Goal: Transaction & Acquisition: Purchase product/service

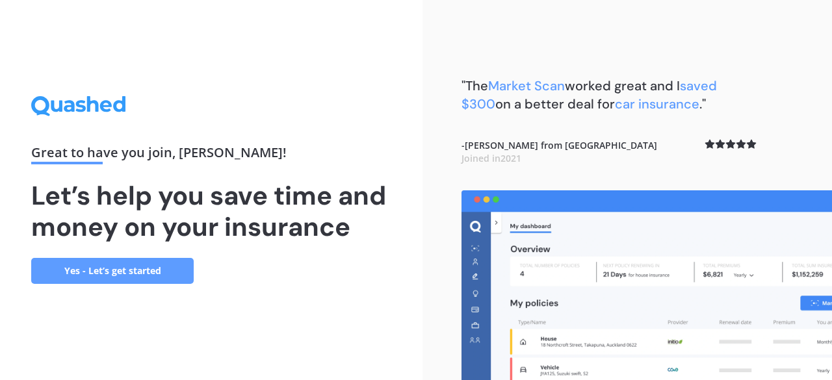
click at [155, 272] on link "Yes - Let’s get started" at bounding box center [112, 271] width 163 height 26
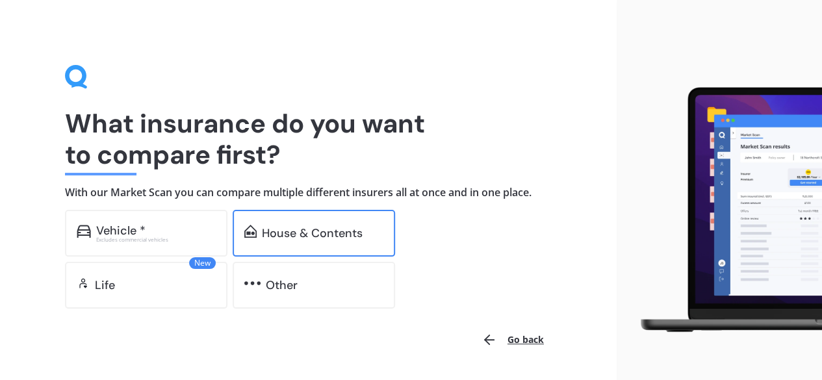
click at [302, 227] on div "House & Contents" at bounding box center [312, 233] width 101 height 13
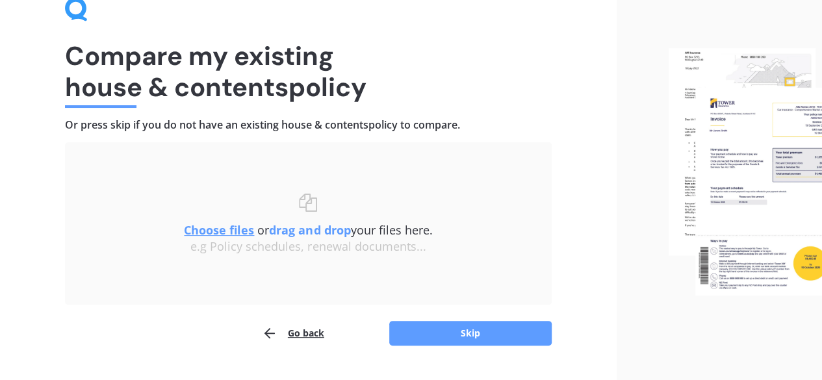
scroll to position [98, 0]
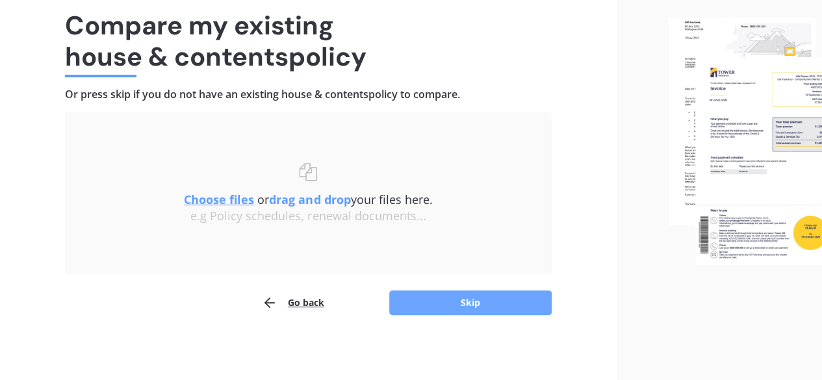
click at [453, 304] on button "Skip" at bounding box center [470, 303] width 163 height 25
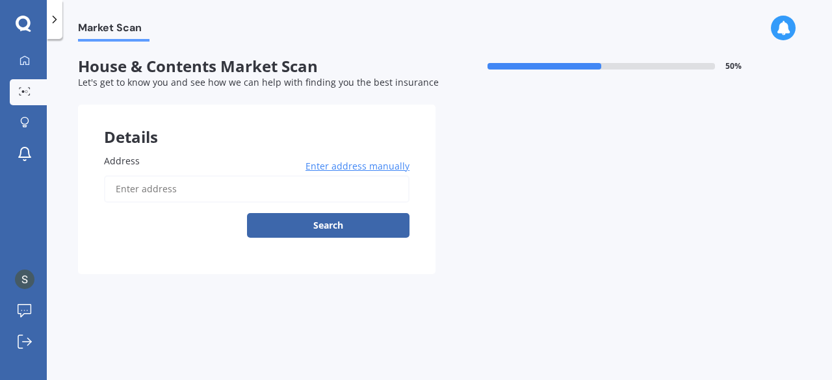
click at [146, 157] on label "Address" at bounding box center [254, 161] width 300 height 14
click at [146, 176] on input "Address" at bounding box center [257, 189] width 306 height 27
type input "[STREET_ADDRESS]"
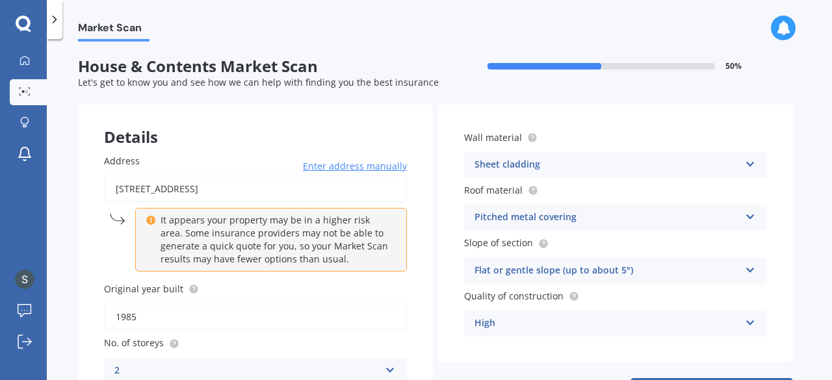
click at [751, 163] on icon at bounding box center [750, 161] width 11 height 9
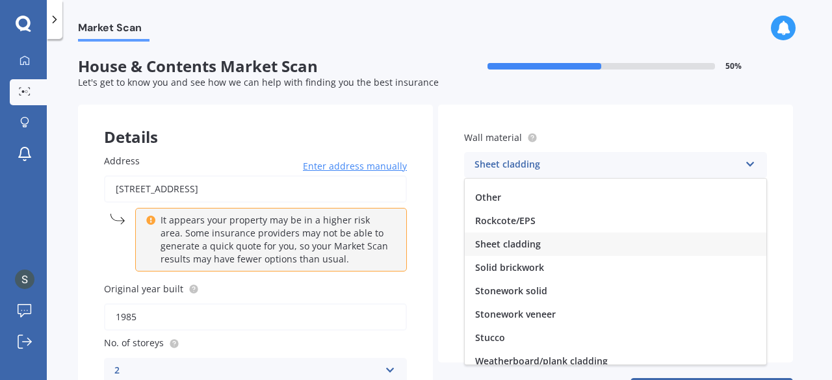
scroll to position [118, 0]
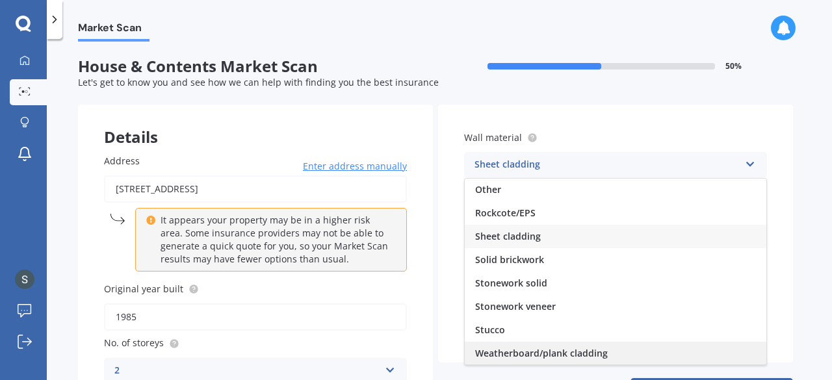
click at [573, 353] on span "Weatherboard/plank cladding" at bounding box center [541, 353] width 133 height 12
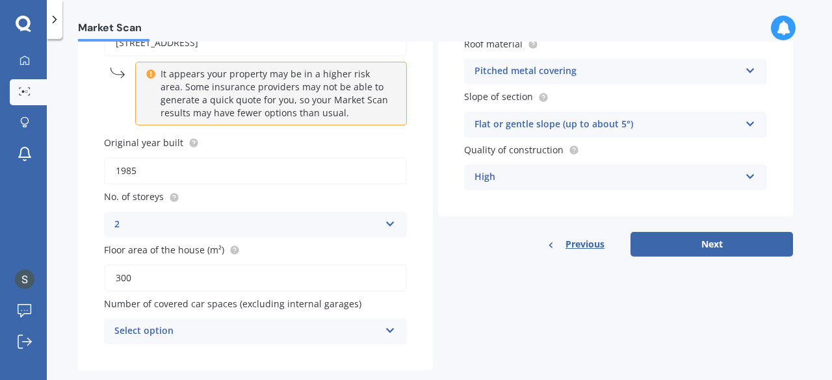
scroll to position [170, 0]
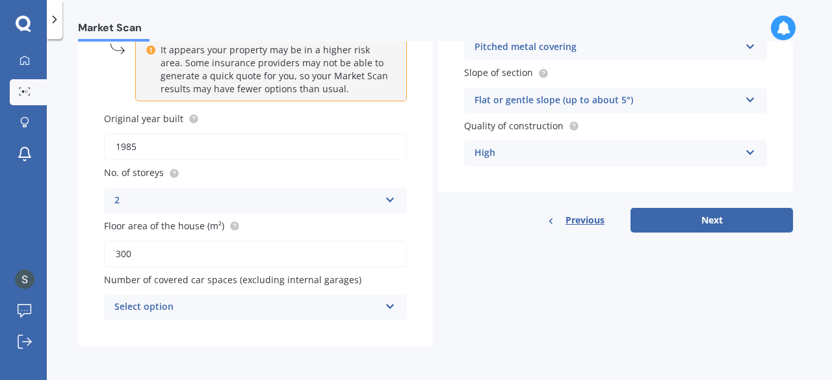
click at [390, 306] on icon at bounding box center [390, 304] width 11 height 9
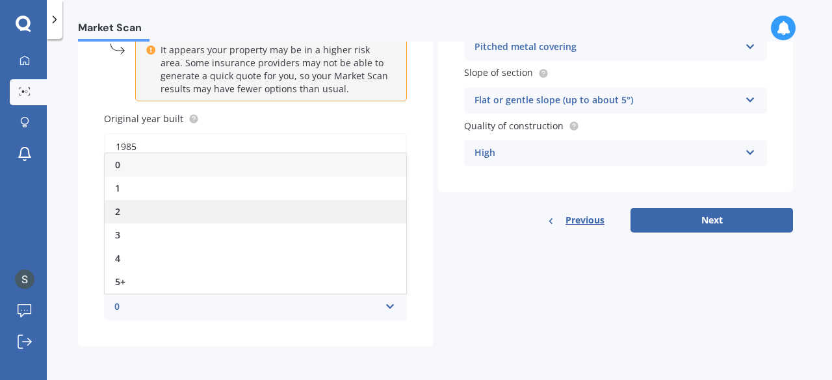
click at [127, 210] on div "2" at bounding box center [256, 211] width 302 height 23
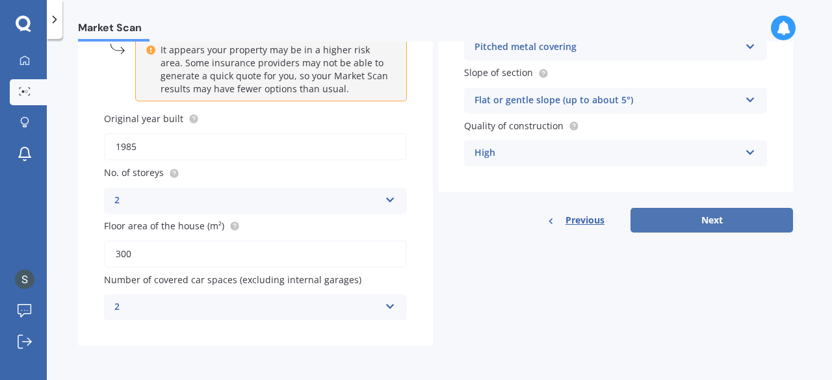
click at [700, 220] on button "Next" at bounding box center [712, 220] width 163 height 25
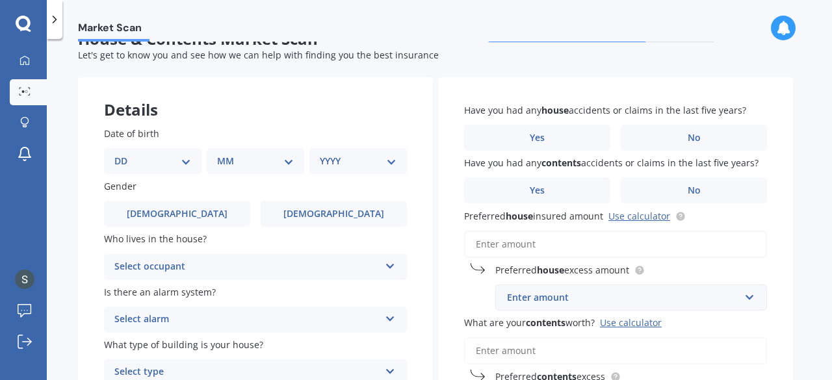
scroll to position [0, 0]
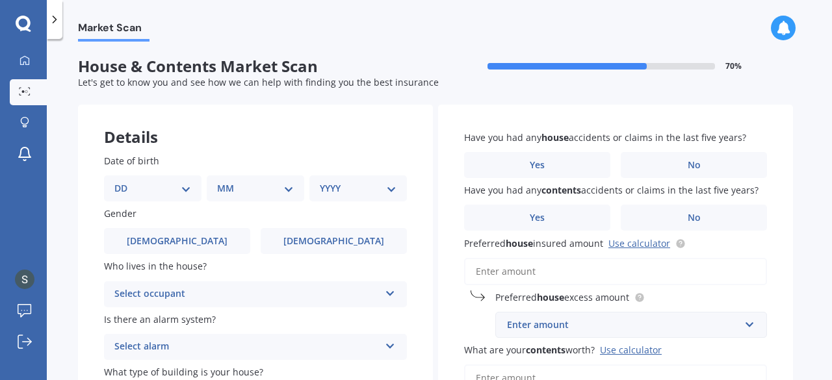
click at [143, 187] on select "DD 01 02 03 04 05 06 07 08 09 10 11 12 13 14 15 16 17 18 19 20 21 22 23 24 25 2…" at bounding box center [152, 188] width 77 height 14
select select "22"
click at [125, 181] on select "DD 01 02 03 04 05 06 07 08 09 10 11 12 13 14 15 16 17 18 19 20 21 22 23 24 25 2…" at bounding box center [152, 188] width 77 height 14
click at [289, 188] on select "MM 01 02 03 04 05 06 07 08 09 10 11 12" at bounding box center [258, 188] width 72 height 14
select select "07"
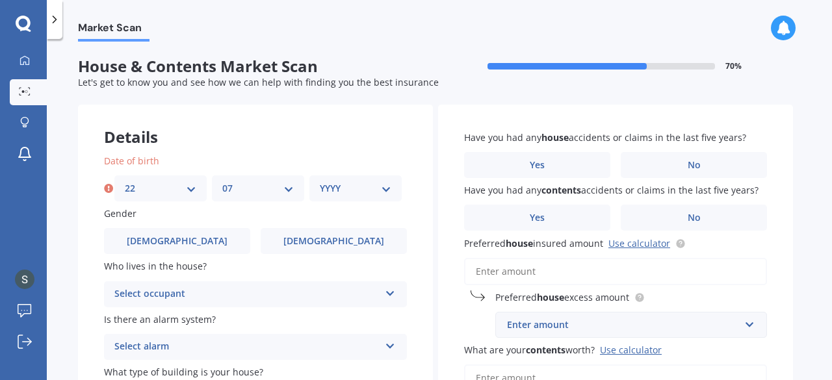
click at [222, 181] on select "MM 01 02 03 04 05 06 07 08 09 10 11 12" at bounding box center [258, 188] width 72 height 14
click at [386, 189] on select "YYYY 2009 2008 2007 2006 2005 2004 2003 2002 2001 2000 1999 1998 1997 1996 1995…" at bounding box center [356, 188] width 72 height 14
select select "1978"
click at [320, 181] on select "YYYY 2009 2008 2007 2006 2005 2004 2003 2002 2001 2000 1999 1998 1997 1996 1995…" at bounding box center [356, 188] width 72 height 14
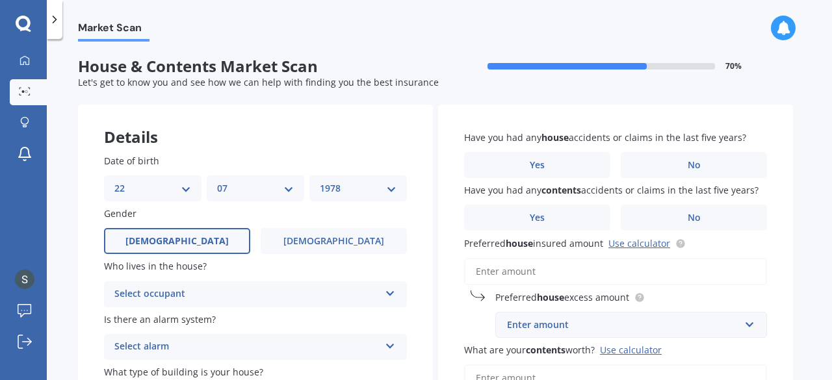
click at [176, 236] on span "[DEMOGRAPHIC_DATA]" at bounding box center [176, 241] width 103 height 11
click at [0, 0] on input "[DEMOGRAPHIC_DATA]" at bounding box center [0, 0] width 0 height 0
click at [391, 293] on icon at bounding box center [390, 291] width 11 height 9
click at [173, 325] on div "Owner" at bounding box center [256, 319] width 302 height 23
click at [393, 347] on icon at bounding box center [390, 343] width 11 height 9
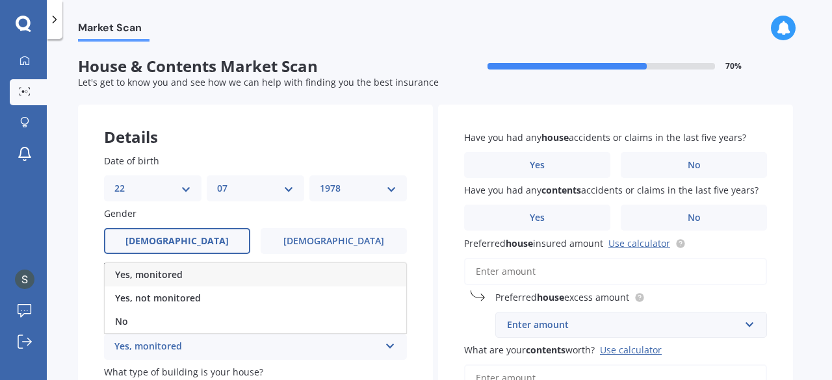
click at [253, 270] on div "Yes, monitored" at bounding box center [256, 274] width 302 height 23
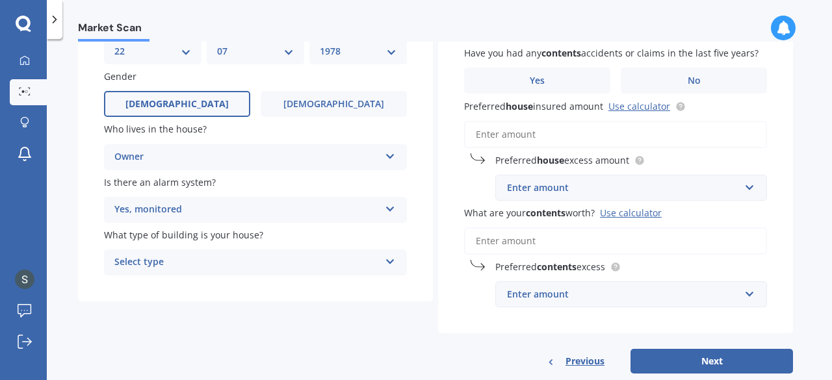
scroll to position [165, 0]
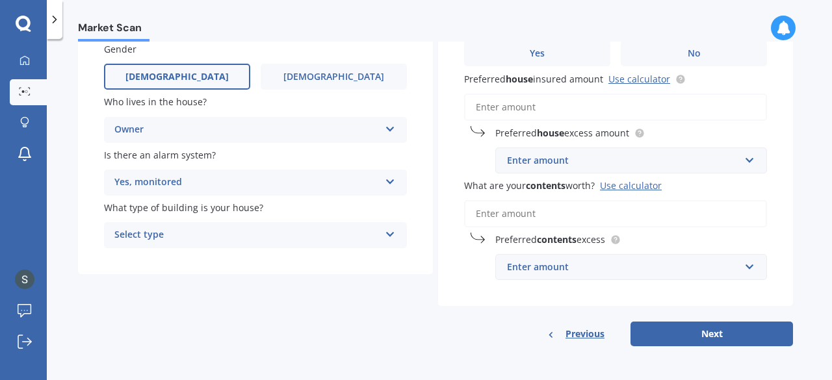
click at [391, 233] on icon at bounding box center [390, 232] width 11 height 9
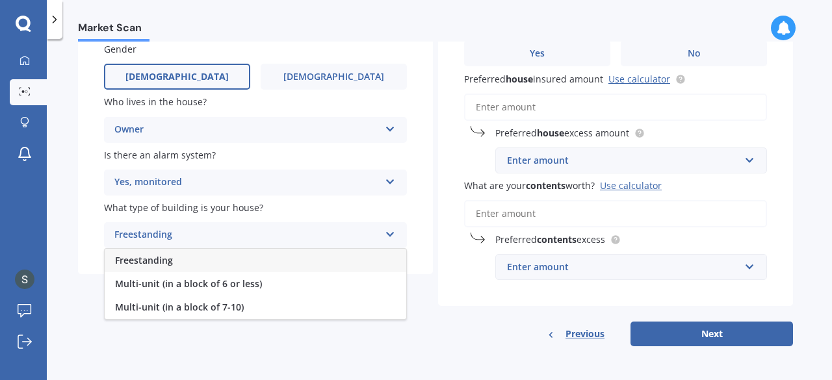
click at [238, 261] on div "Freestanding" at bounding box center [256, 260] width 302 height 23
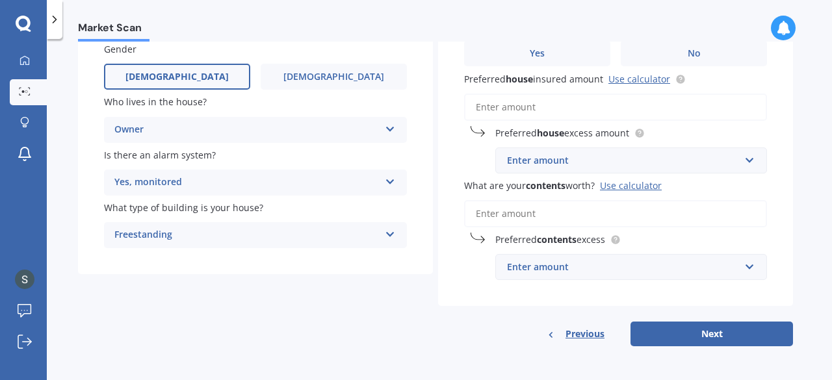
scroll to position [0, 0]
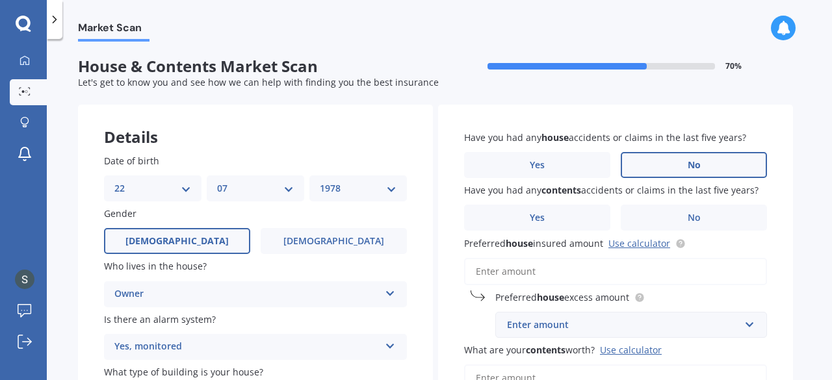
click at [688, 163] on span "No" at bounding box center [694, 165] width 13 height 11
click at [0, 0] on input "No" at bounding box center [0, 0] width 0 height 0
click at [684, 213] on label "No" at bounding box center [694, 218] width 146 height 26
click at [0, 0] on input "No" at bounding box center [0, 0] width 0 height 0
click at [475, 274] on input "Preferred house insured amount Use calculator" at bounding box center [615, 271] width 303 height 27
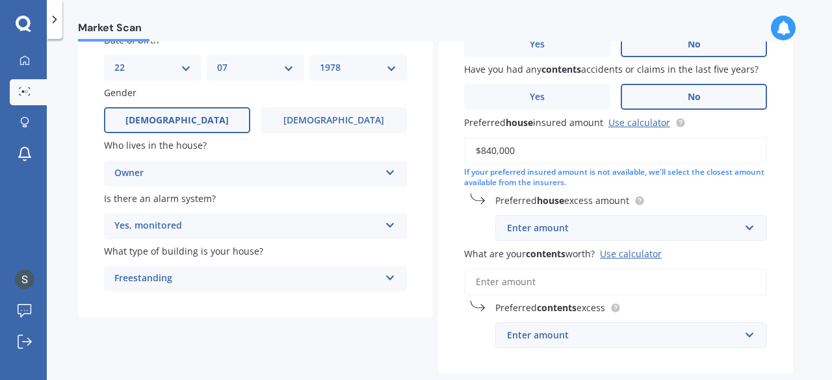
scroll to position [123, 0]
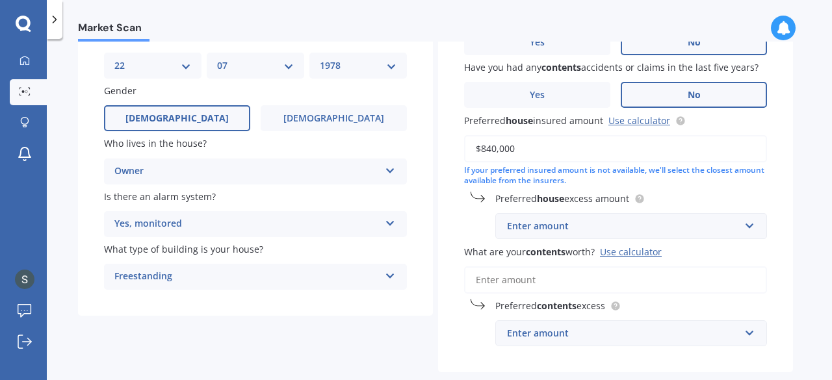
type input "$840,000"
click at [637, 252] on div "Use calculator" at bounding box center [631, 252] width 62 height 12
click at [637, 267] on input "What are your contents worth? Use calculator" at bounding box center [615, 280] width 303 height 27
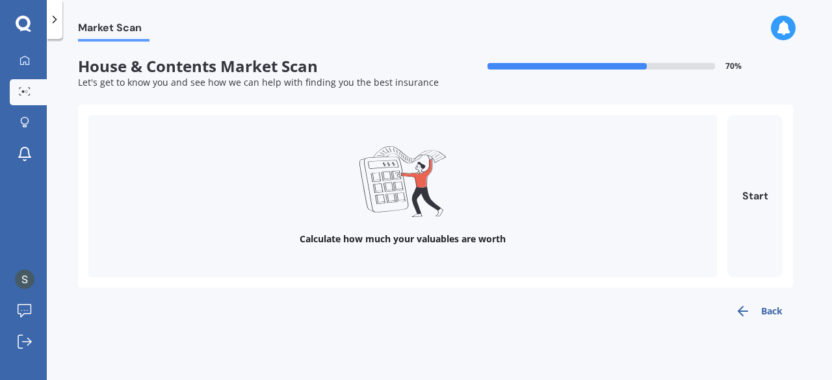
scroll to position [0, 0]
click at [762, 198] on button "Start" at bounding box center [755, 196] width 55 height 163
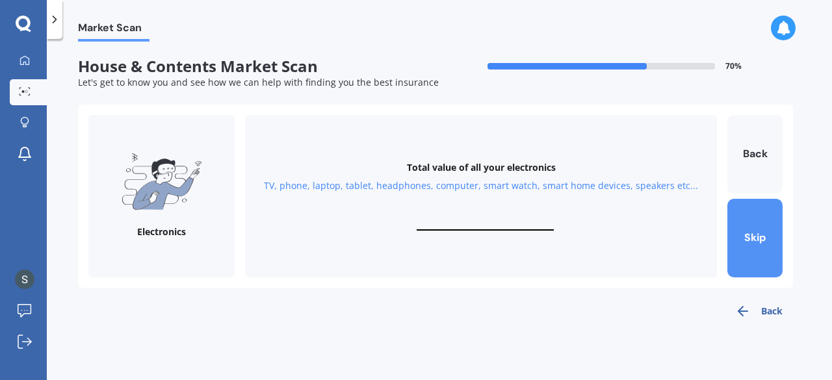
click at [759, 232] on button "Skip" at bounding box center [755, 238] width 55 height 79
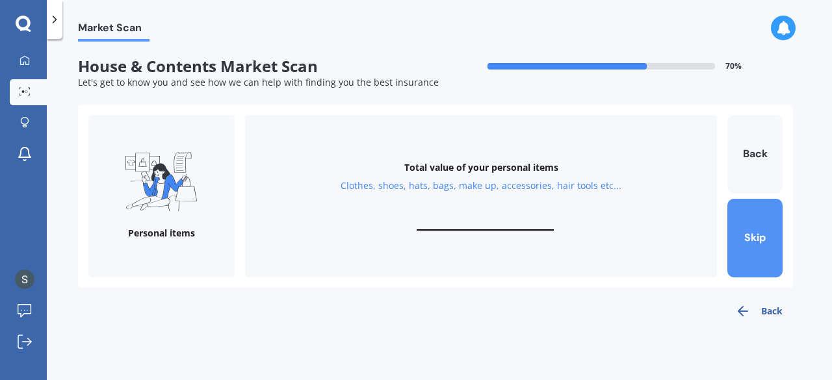
click at [759, 232] on button "Skip" at bounding box center [755, 238] width 55 height 79
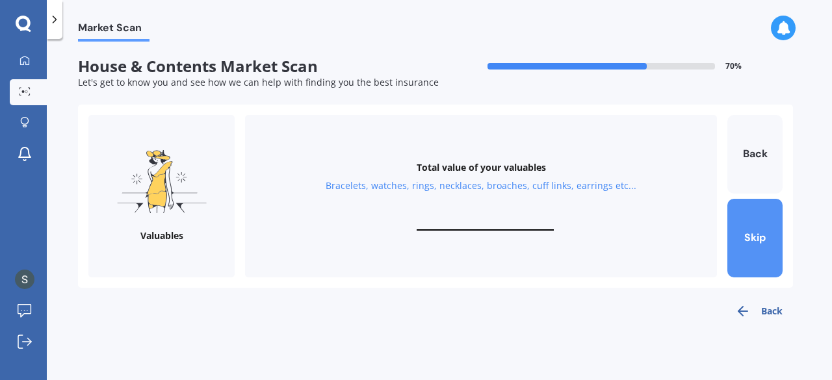
click at [759, 232] on button "Skip" at bounding box center [755, 238] width 55 height 79
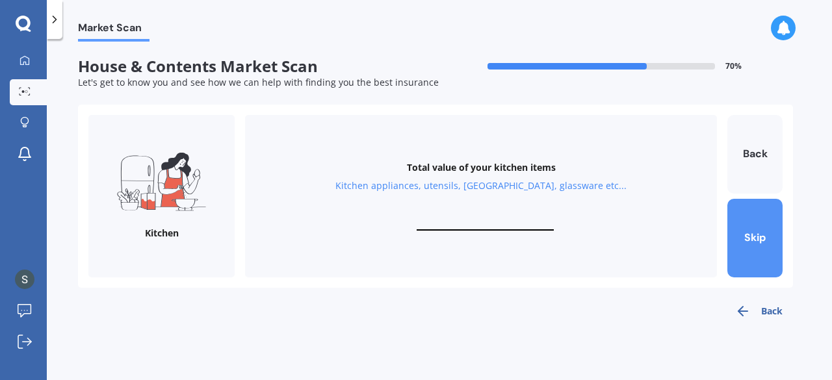
click at [759, 232] on button "Skip" at bounding box center [755, 238] width 55 height 79
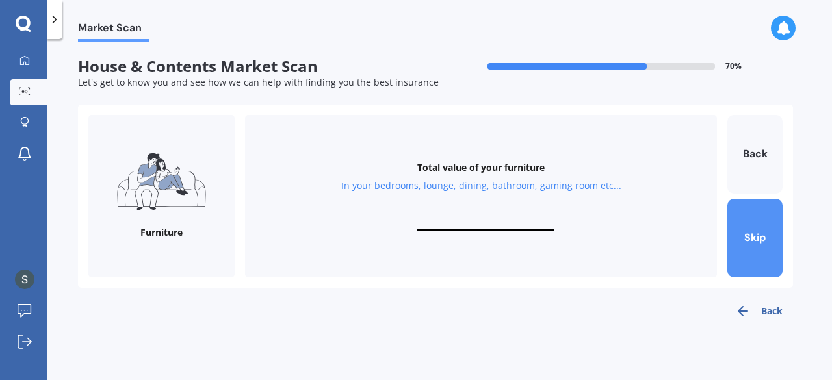
click at [759, 232] on button "Skip" at bounding box center [755, 238] width 55 height 79
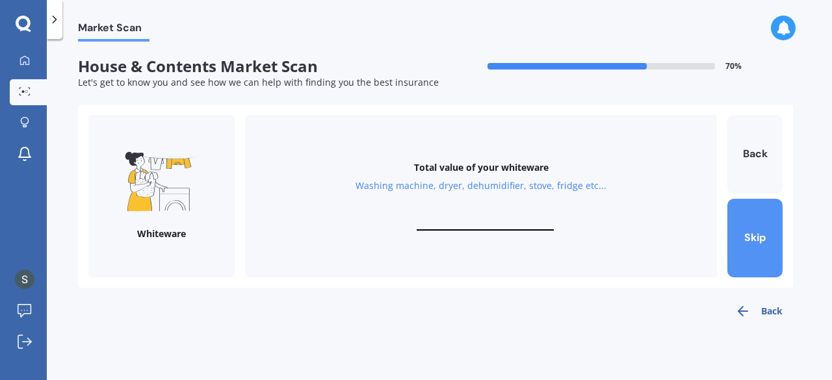
click at [759, 232] on button "Skip" at bounding box center [755, 238] width 55 height 79
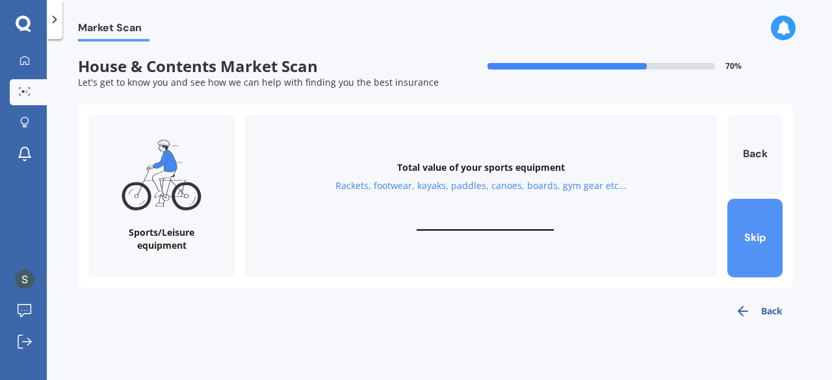
click at [759, 232] on button "Skip" at bounding box center [755, 238] width 55 height 79
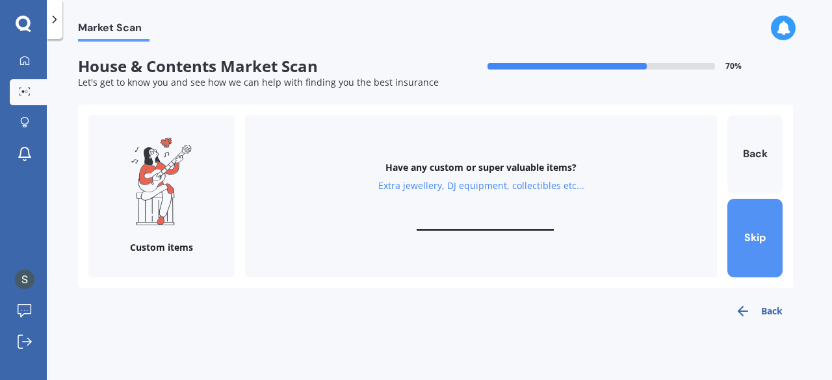
click at [759, 232] on button "Skip" at bounding box center [755, 238] width 55 height 79
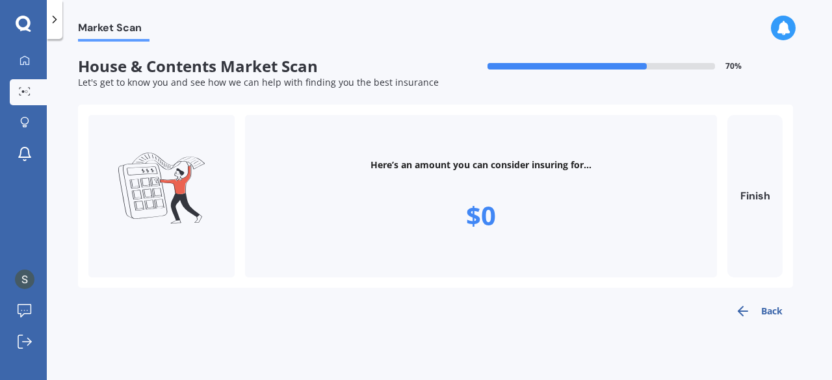
click at [759, 232] on button "Finish" at bounding box center [755, 196] width 55 height 163
type input "$0"
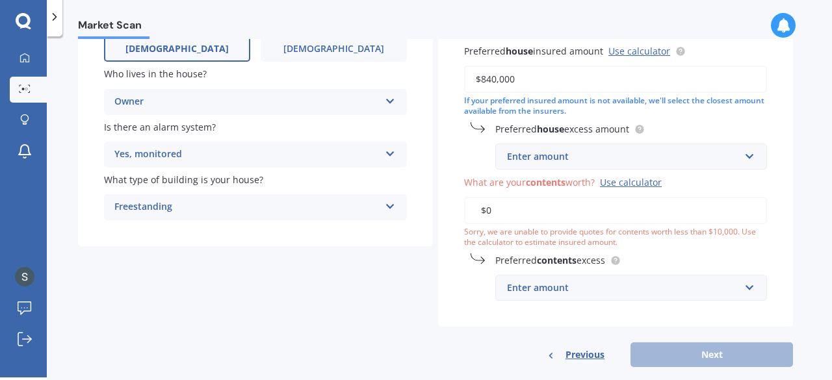
scroll to position [190, 0]
click at [498, 209] on input "$0" at bounding box center [615, 210] width 303 height 27
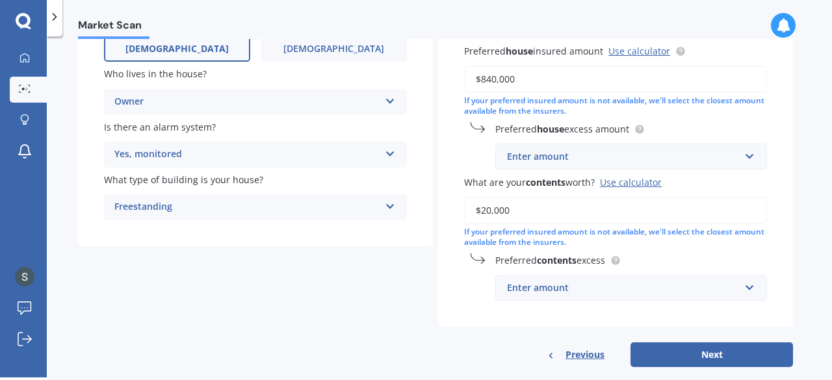
type input "$20,000"
click at [750, 287] on input "text" at bounding box center [627, 288] width 260 height 25
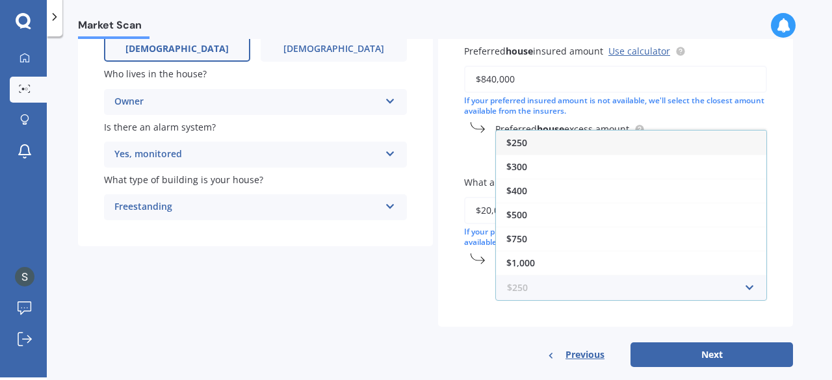
click at [750, 287] on input "text" at bounding box center [627, 288] width 260 height 25
click at [785, 267] on div "Have you had any house accidents or claims in the last five years? Yes No Have …" at bounding box center [615, 119] width 355 height 415
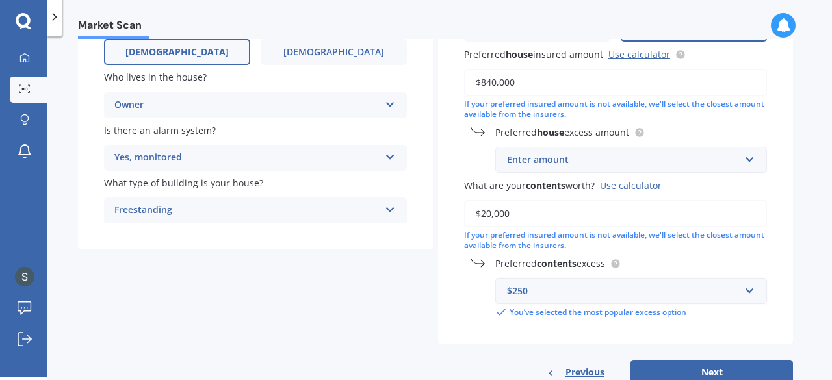
scroll to position [229, 0]
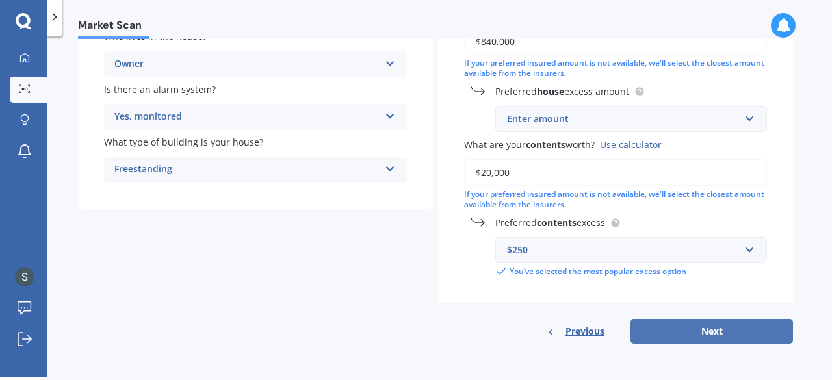
click at [706, 331] on button "Next" at bounding box center [712, 331] width 163 height 25
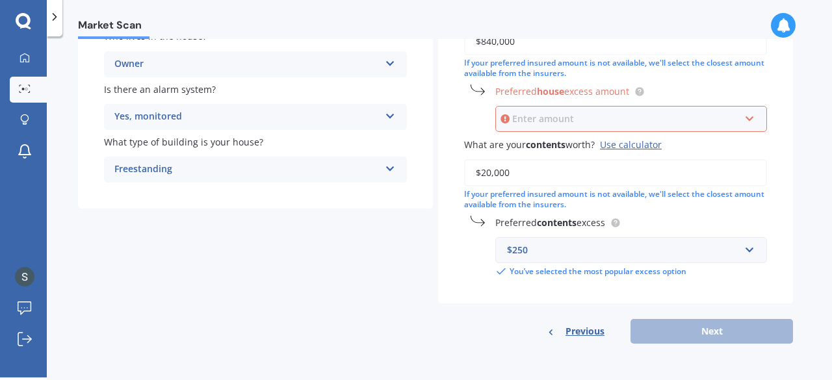
click at [750, 118] on input "text" at bounding box center [627, 119] width 260 height 25
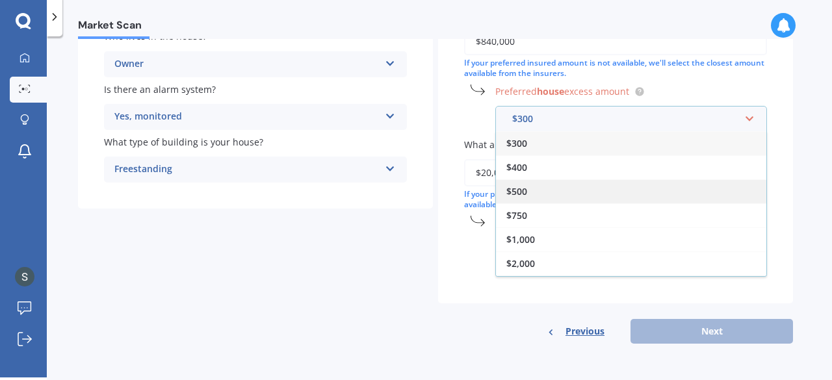
click at [562, 187] on div "$500" at bounding box center [631, 191] width 270 height 24
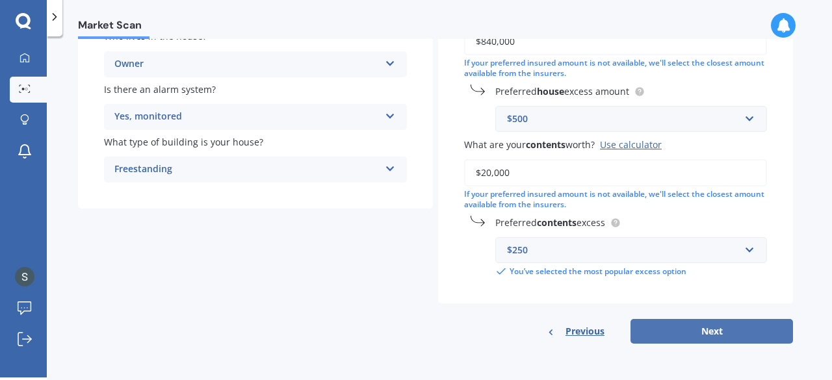
click at [709, 328] on button "Next" at bounding box center [712, 331] width 163 height 25
select select "22"
select select "07"
select select "1978"
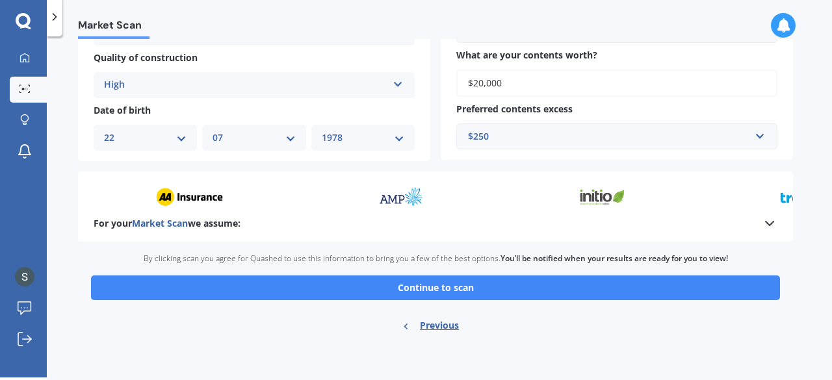
scroll to position [492, 0]
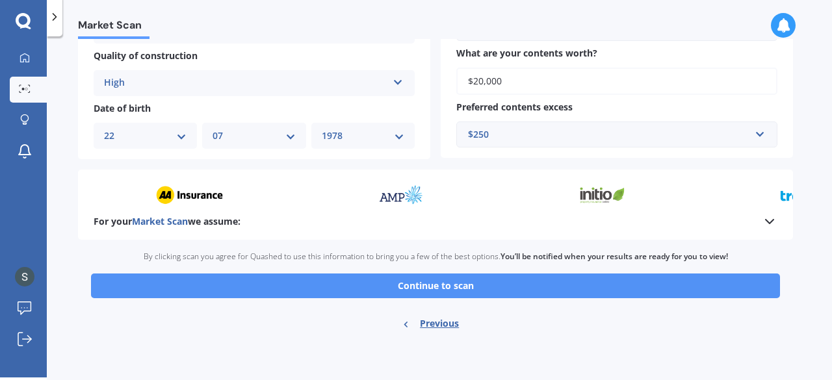
click at [442, 285] on button "Continue to scan" at bounding box center [435, 286] width 689 height 25
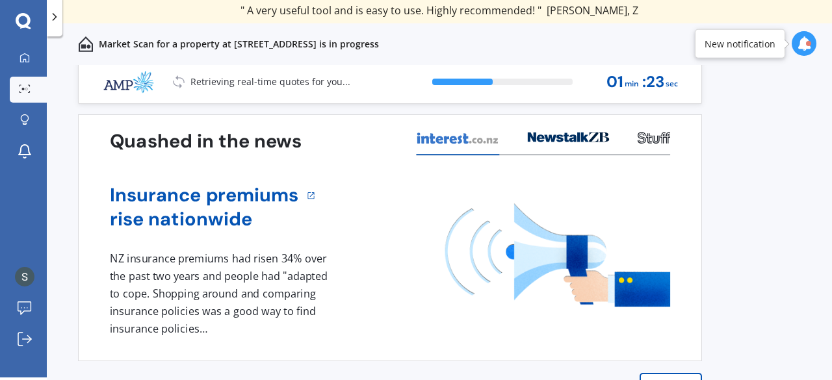
scroll to position [3, 0]
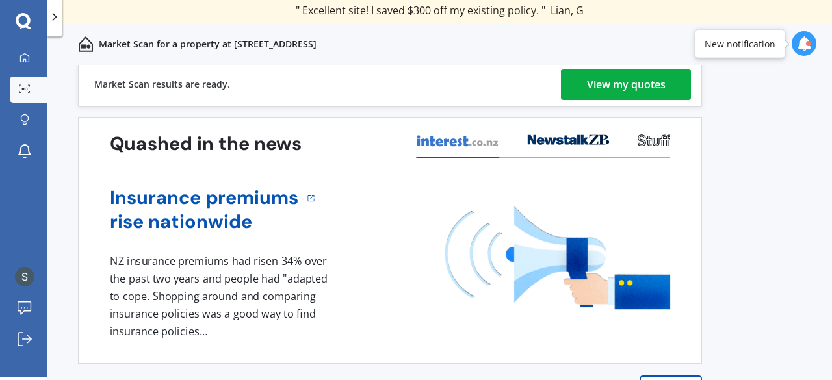
click at [623, 82] on div "View my quotes" at bounding box center [626, 84] width 79 height 31
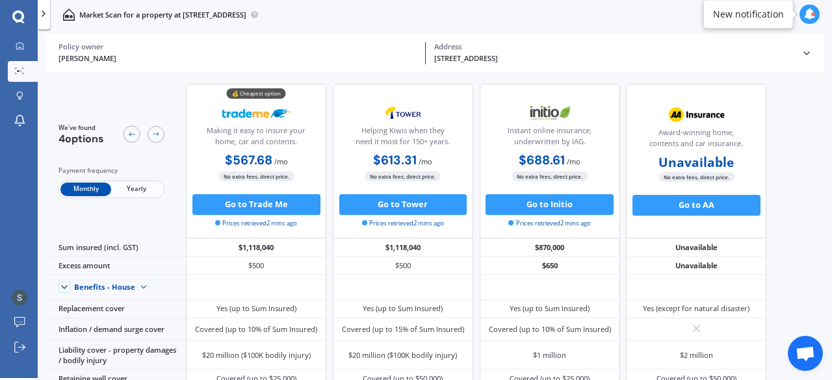
click at [133, 191] on span "Yearly" at bounding box center [136, 190] width 51 height 14
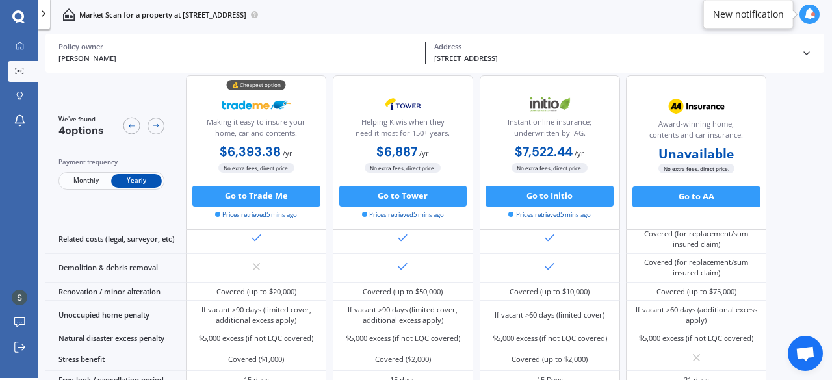
scroll to position [605, 0]
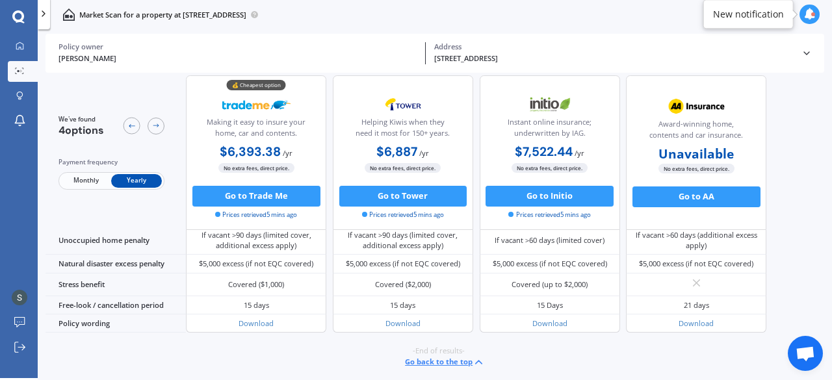
click at [86, 180] on span "Monthly" at bounding box center [85, 181] width 51 height 14
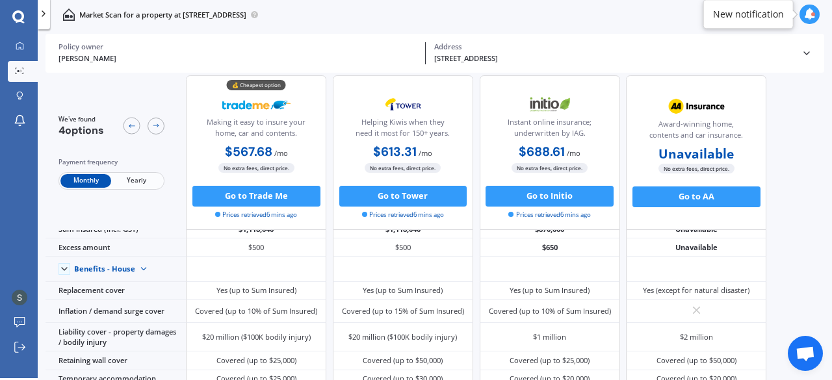
scroll to position [0, 0]
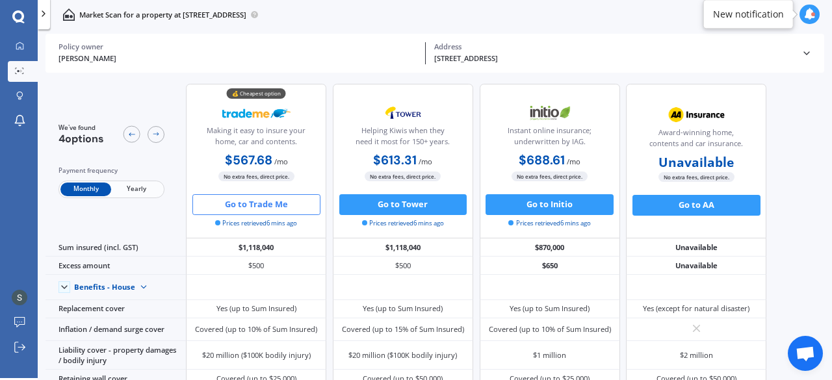
click at [247, 204] on button "Go to Trade Me" at bounding box center [256, 204] width 128 height 21
